Goal: Find specific page/section: Find specific page/section

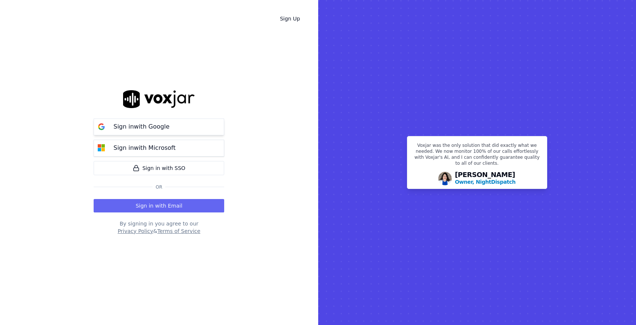
click at [169, 126] on div "Sign in with Google" at bounding box center [141, 126] width 65 height 9
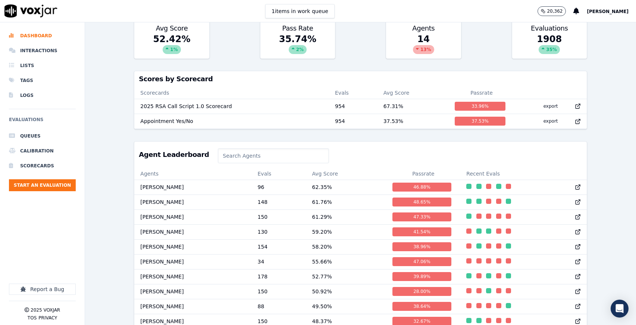
scroll to position [278, 0]
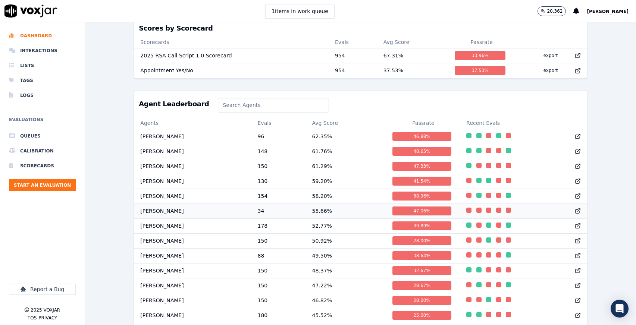
click at [189, 212] on td "[PERSON_NAME]" at bounding box center [192, 211] width 117 height 15
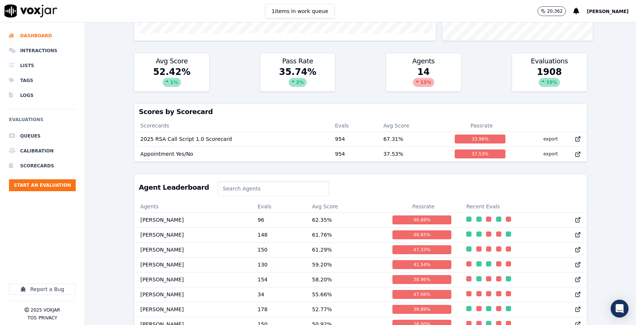
scroll to position [0, 0]
